Goal: Task Accomplishment & Management: Use online tool/utility

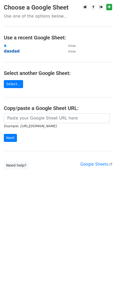
click at [12, 51] on strong "dasdad" at bounding box center [12, 51] width 16 height 5
click at [10, 81] on link "Select..." at bounding box center [13, 84] width 19 height 8
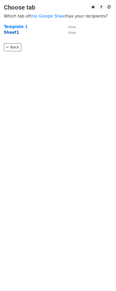
click at [10, 34] on strong "Sheet1" at bounding box center [11, 32] width 15 height 5
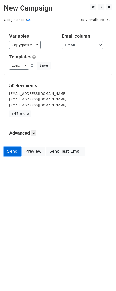
click at [10, 155] on link "Send" at bounding box center [12, 151] width 17 height 10
